Goal: Navigation & Orientation: Find specific page/section

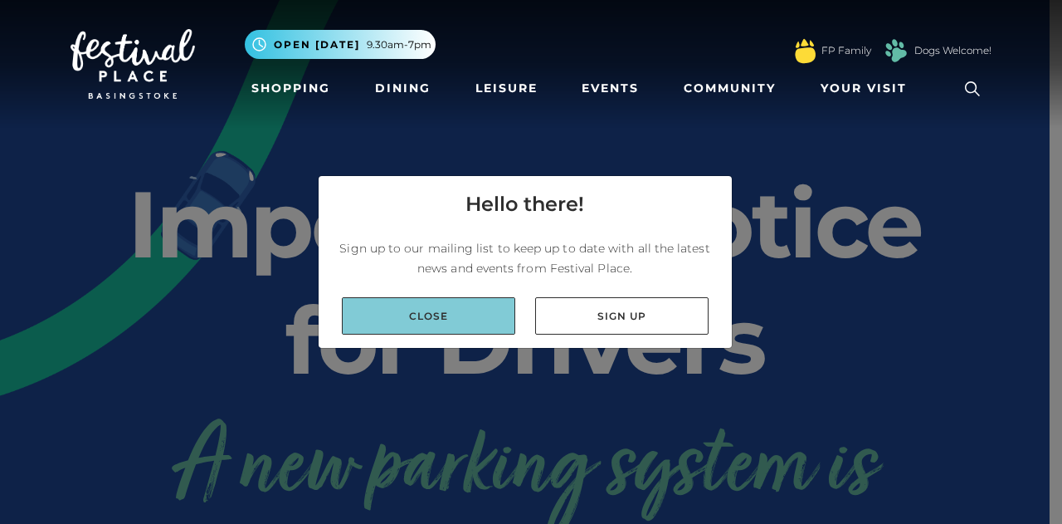
click at [455, 314] on link "Close" at bounding box center [428, 315] width 173 height 37
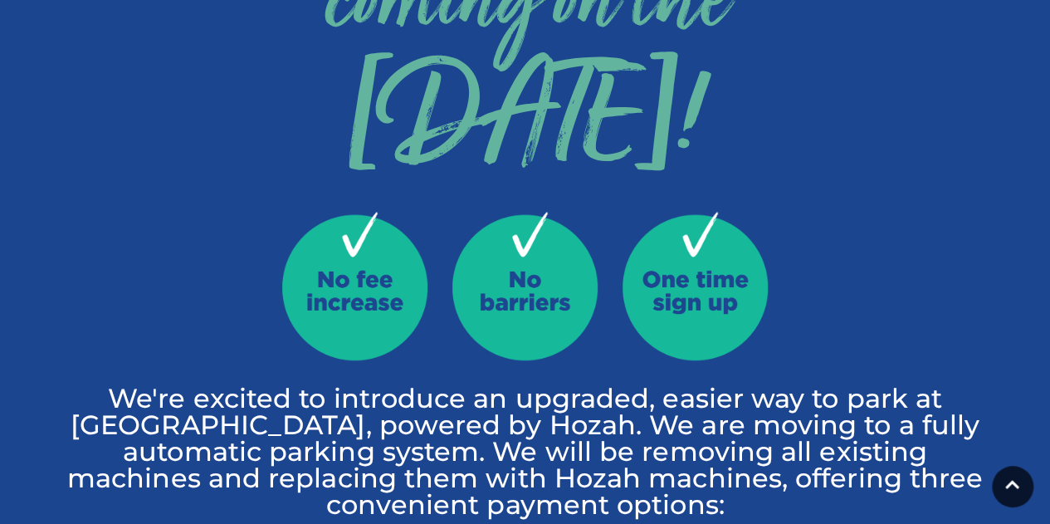
scroll to position [747, 0]
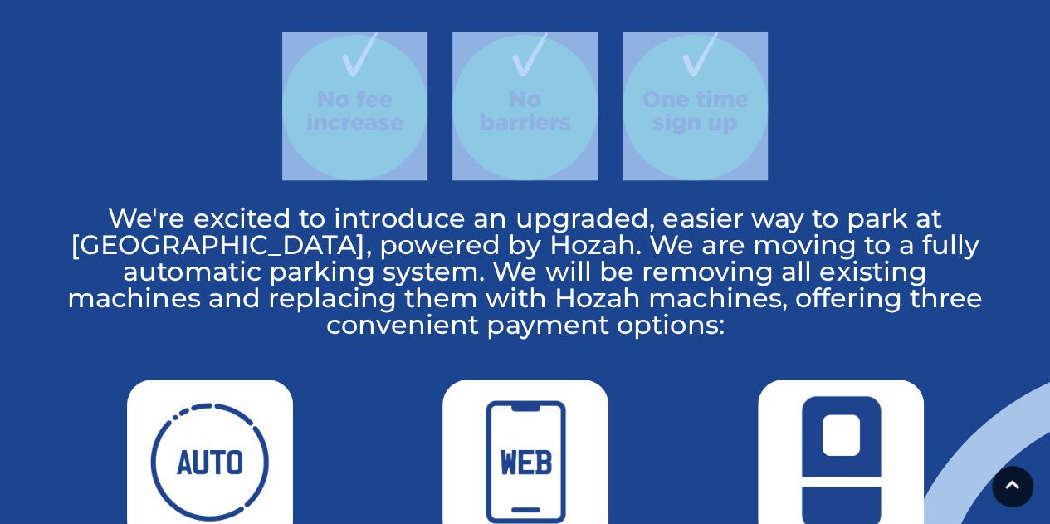
drag, startPoint x: 816, startPoint y: 124, endPoint x: 207, endPoint y: 80, distance: 610.6
click at [207, 80] on div at bounding box center [525, 118] width 921 height 173
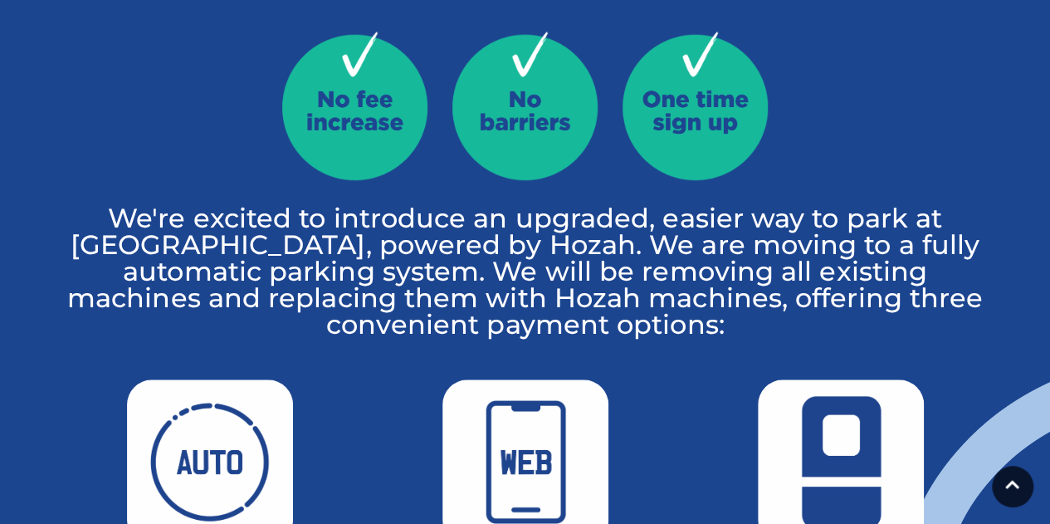
click at [702, 280] on p "We're excited to introduce an upgraded, easier way to park at Festival Place, p…" at bounding box center [525, 271] width 921 height 133
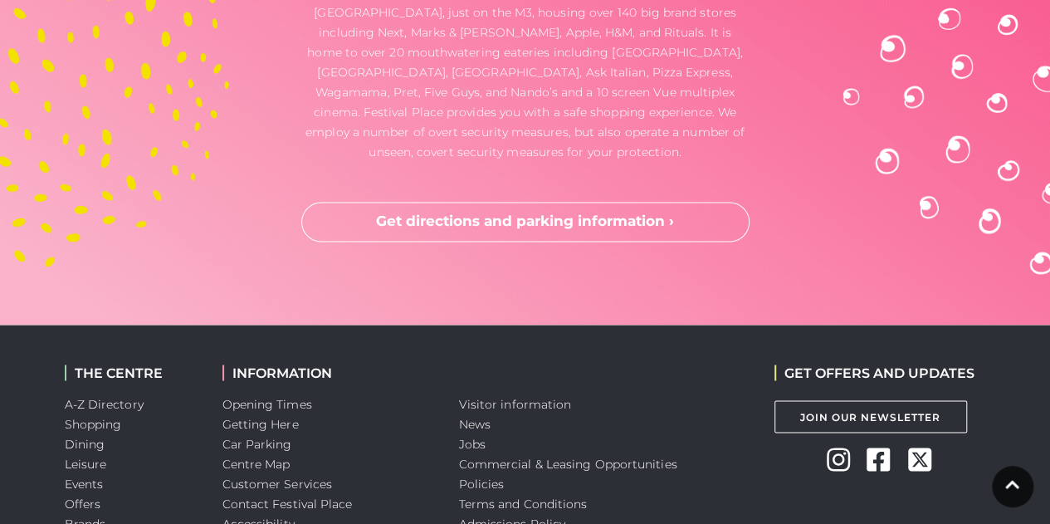
scroll to position [4573, 0]
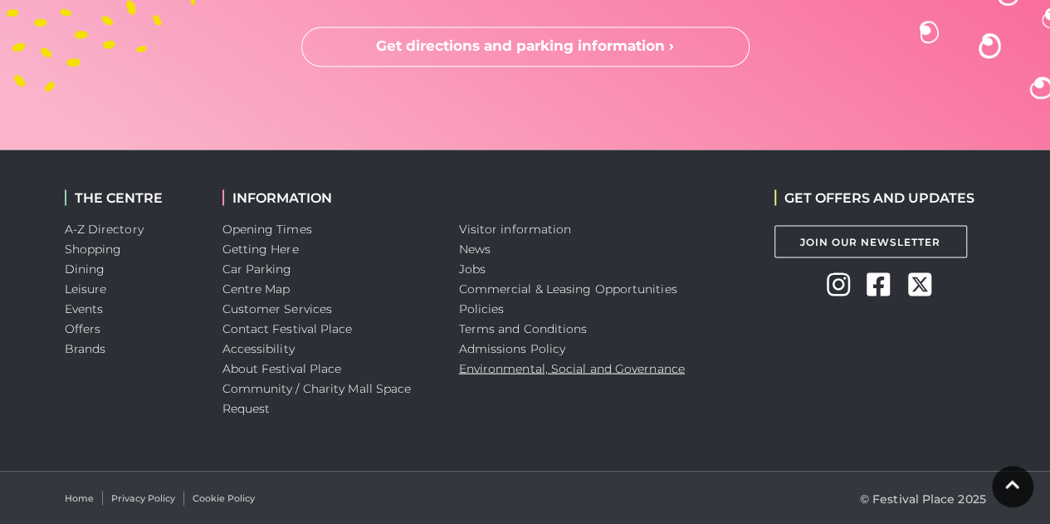
click at [551, 366] on link "Environmental, Social and Governance" at bounding box center [572, 367] width 226 height 15
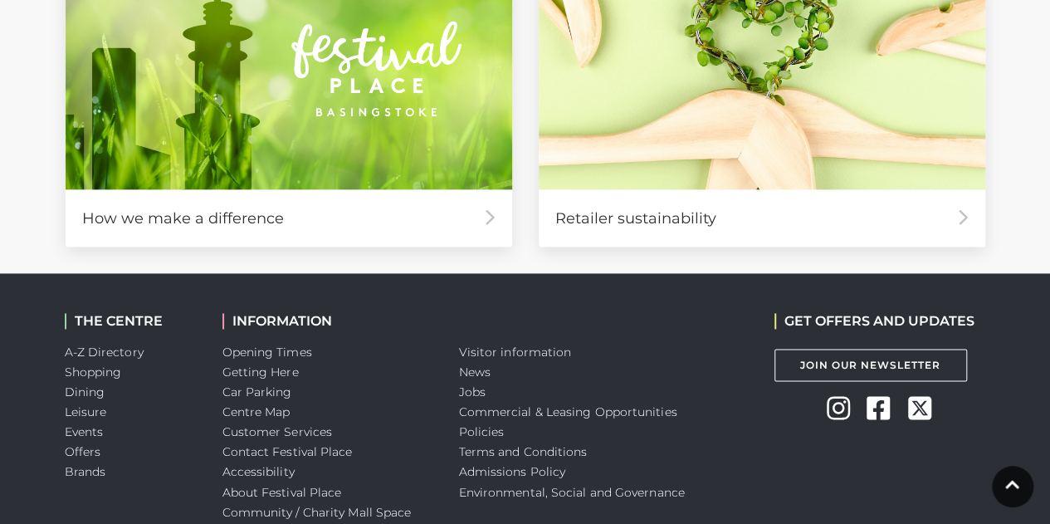
scroll to position [1219, 0]
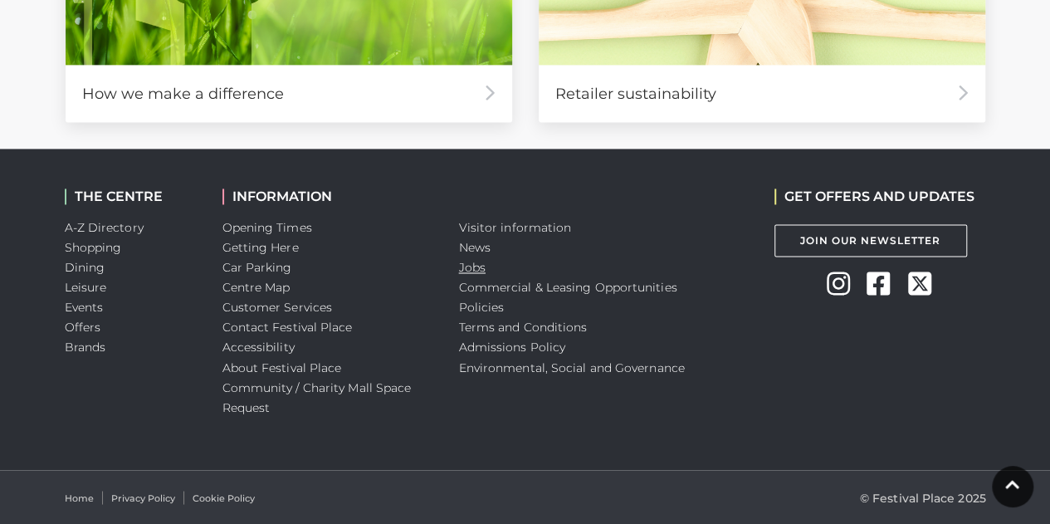
click at [465, 263] on link "Jobs" at bounding box center [472, 267] width 27 height 15
